Goal: Find specific page/section: Find specific page/section

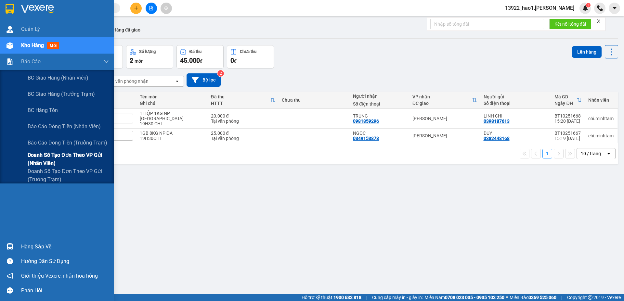
drag, startPoint x: 54, startPoint y: 174, endPoint x: 77, endPoint y: 166, distance: 24.9
click at [54, 174] on span "Doanh số tạo đơn theo VP gửi (trưởng trạm)" at bounding box center [68, 175] width 81 height 16
